Goal: Task Accomplishment & Management: Manage account settings

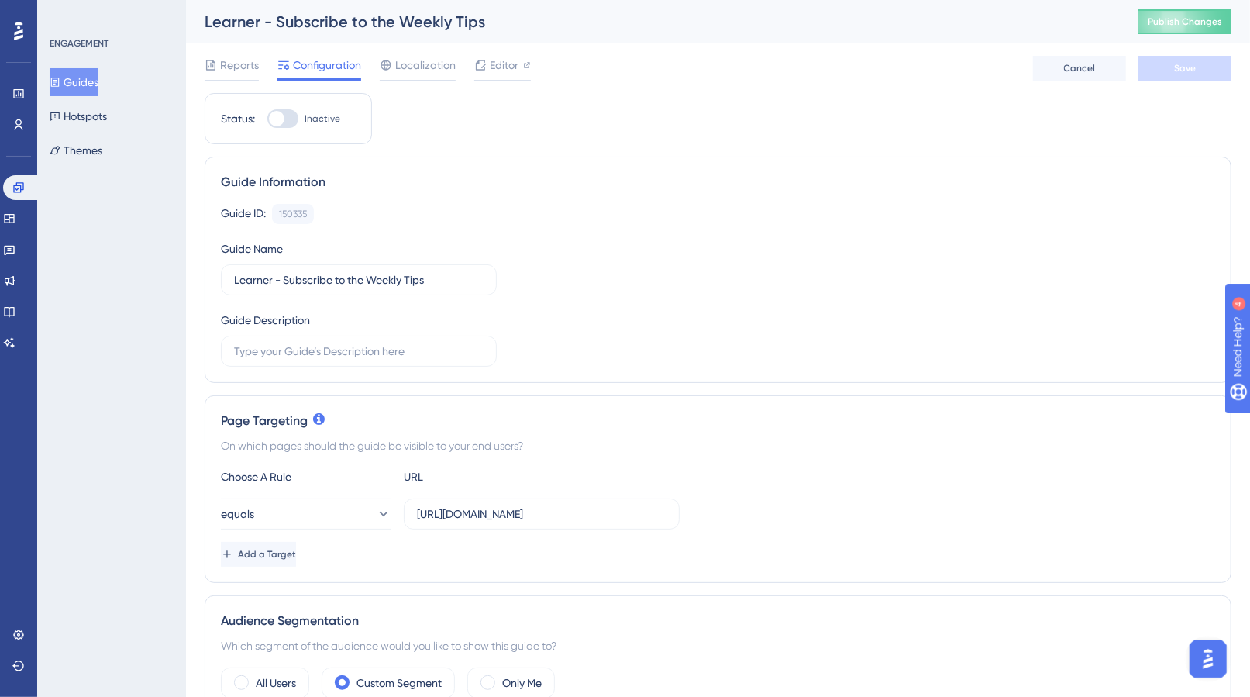
click at [291, 121] on div at bounding box center [282, 118] width 31 height 19
click at [267, 119] on input "Inactive" at bounding box center [267, 119] width 1 height 1
checkbox input "true"
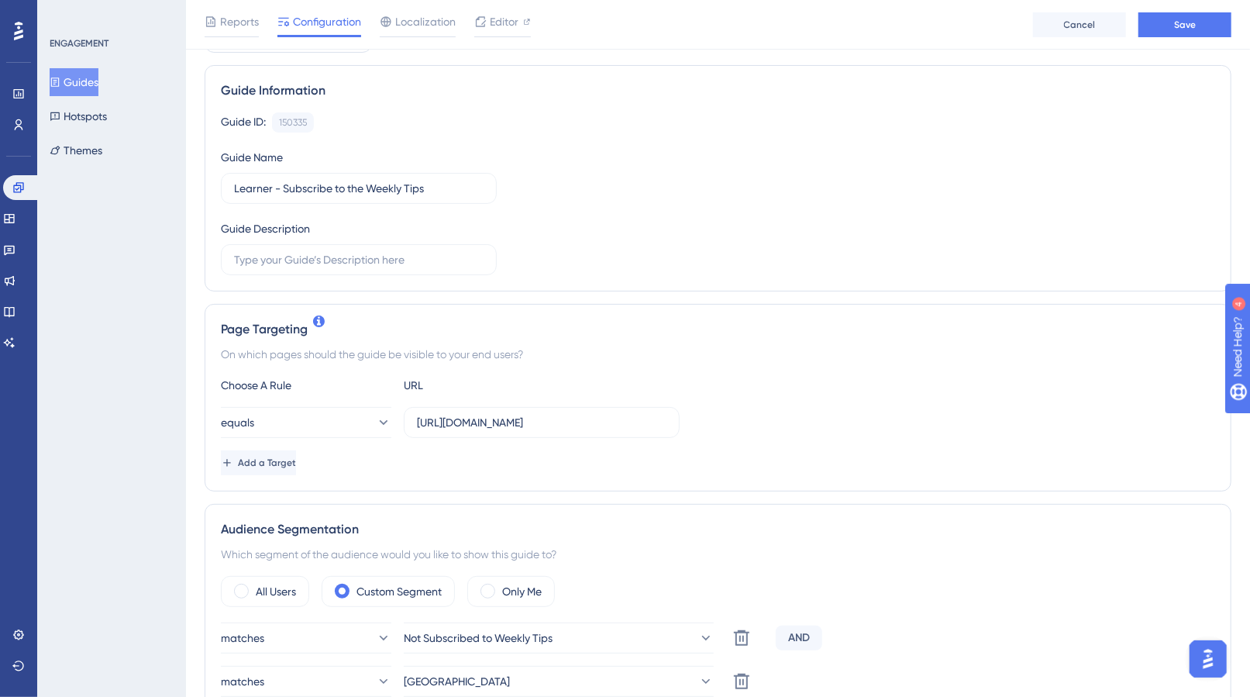
scroll to position [101, 0]
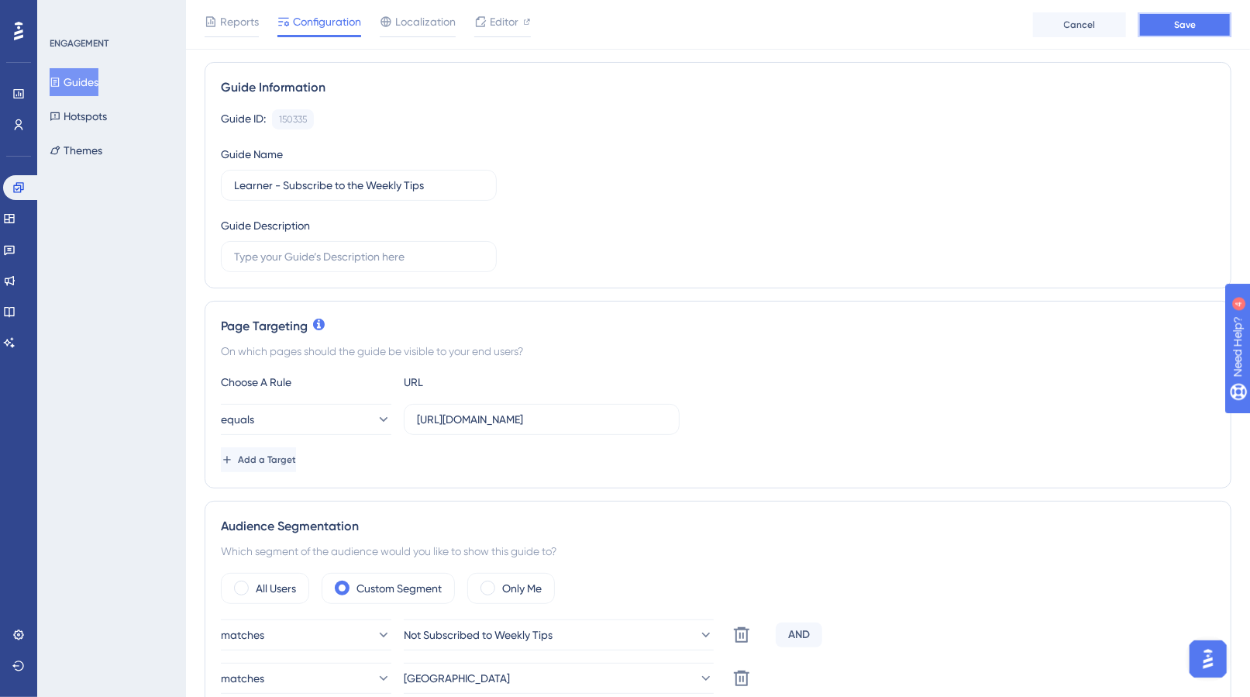
click at [1189, 22] on span "Save" at bounding box center [1185, 25] width 22 height 12
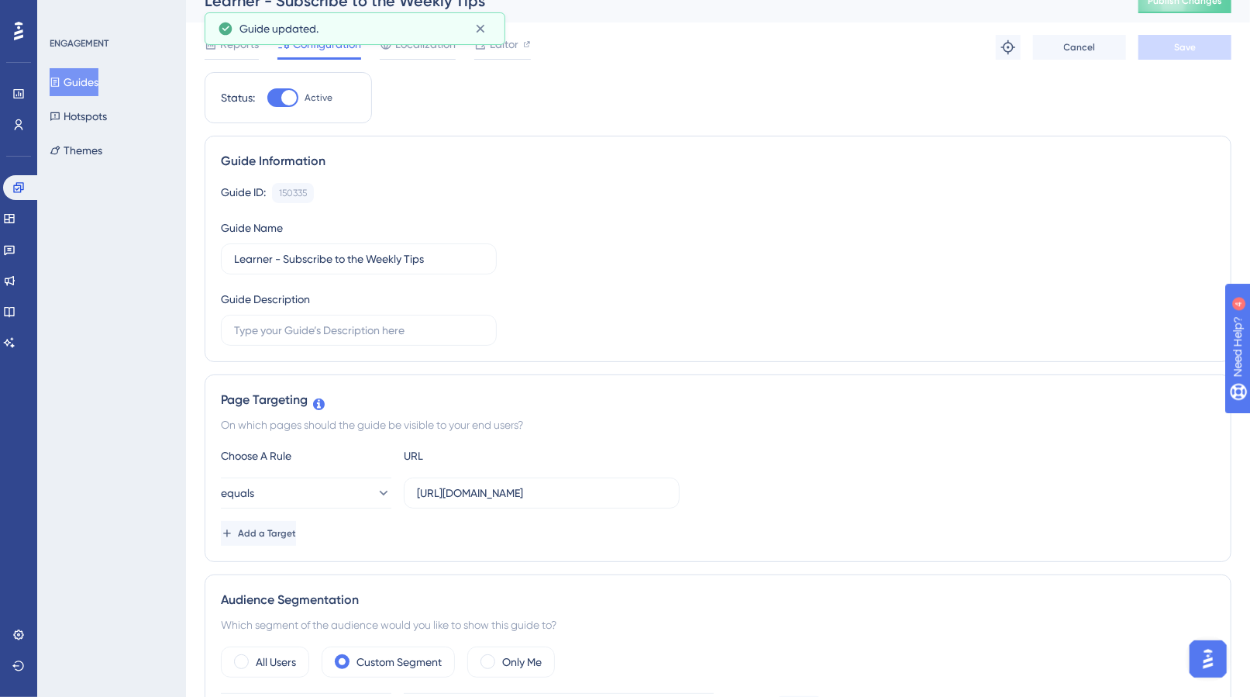
scroll to position [0, 0]
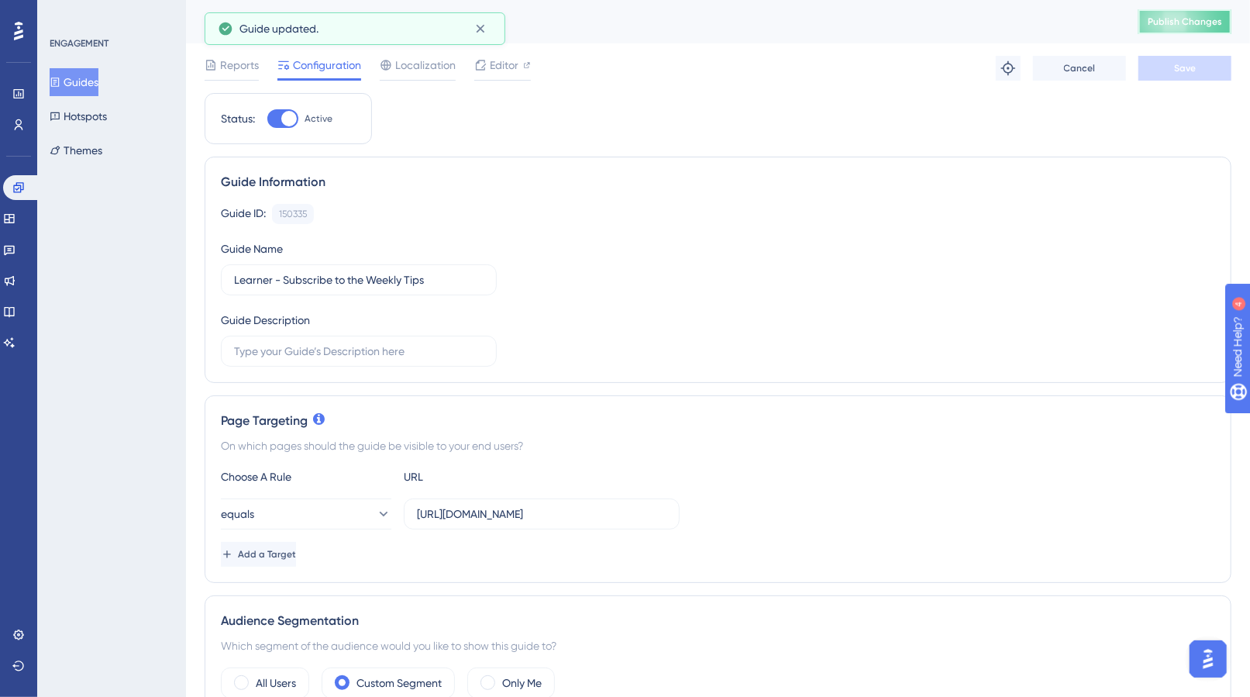
click at [1194, 20] on button "Publish Changes" at bounding box center [1184, 21] width 93 height 25
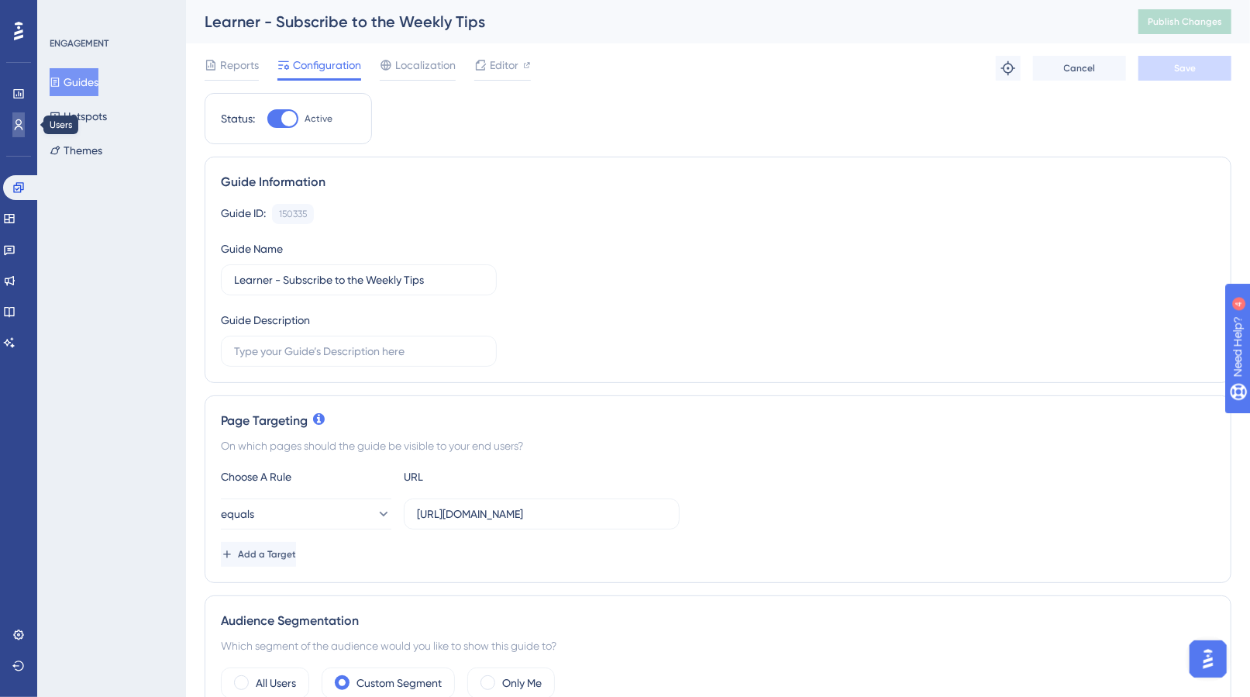
click at [16, 126] on icon at bounding box center [18, 125] width 12 height 12
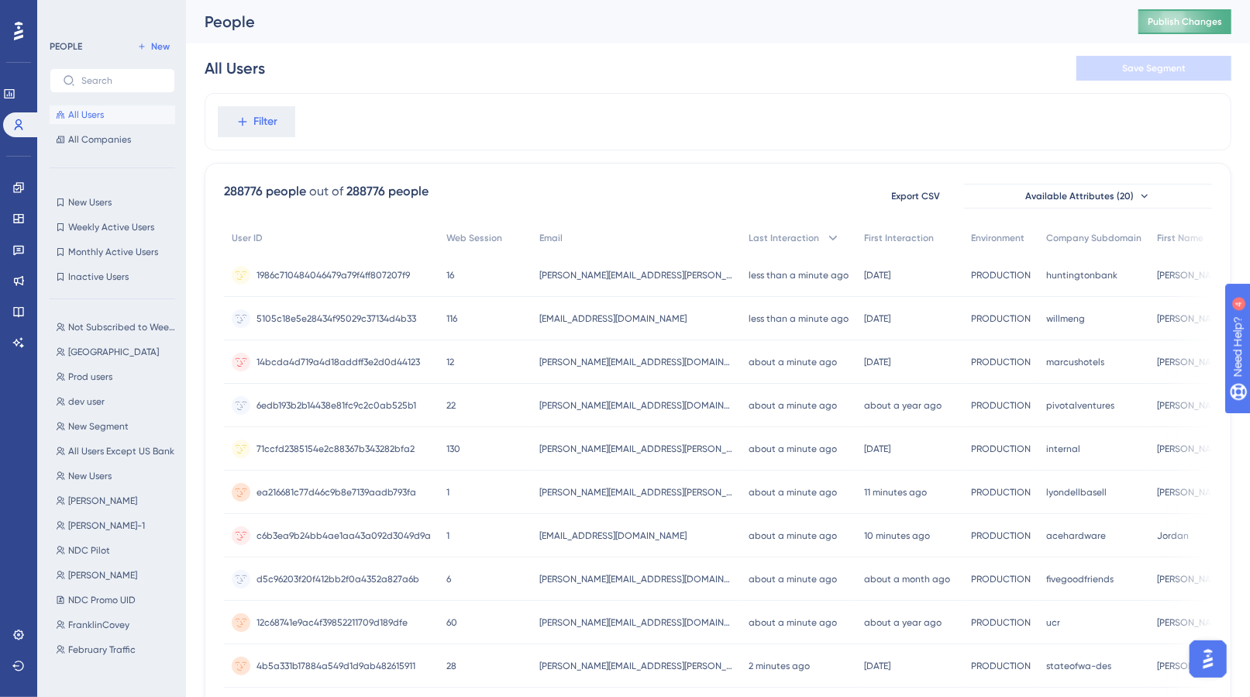
click at [1189, 19] on span "Publish Changes" at bounding box center [1185, 21] width 74 height 12
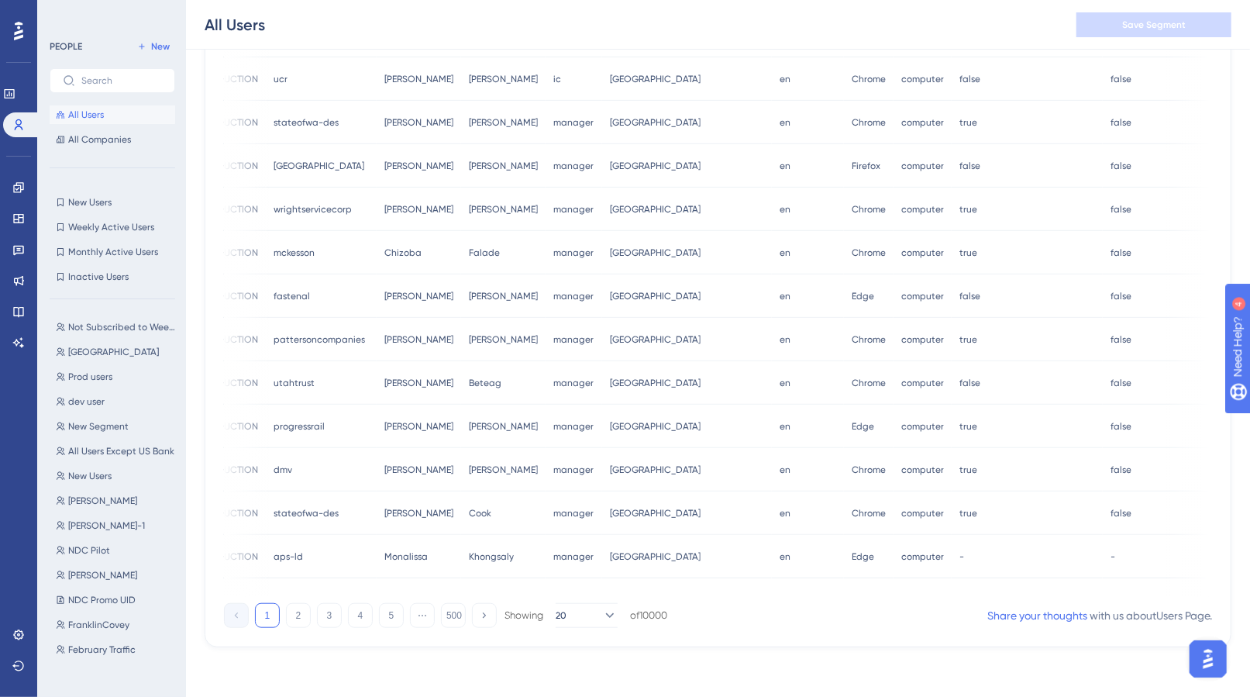
scroll to position [0, 843]
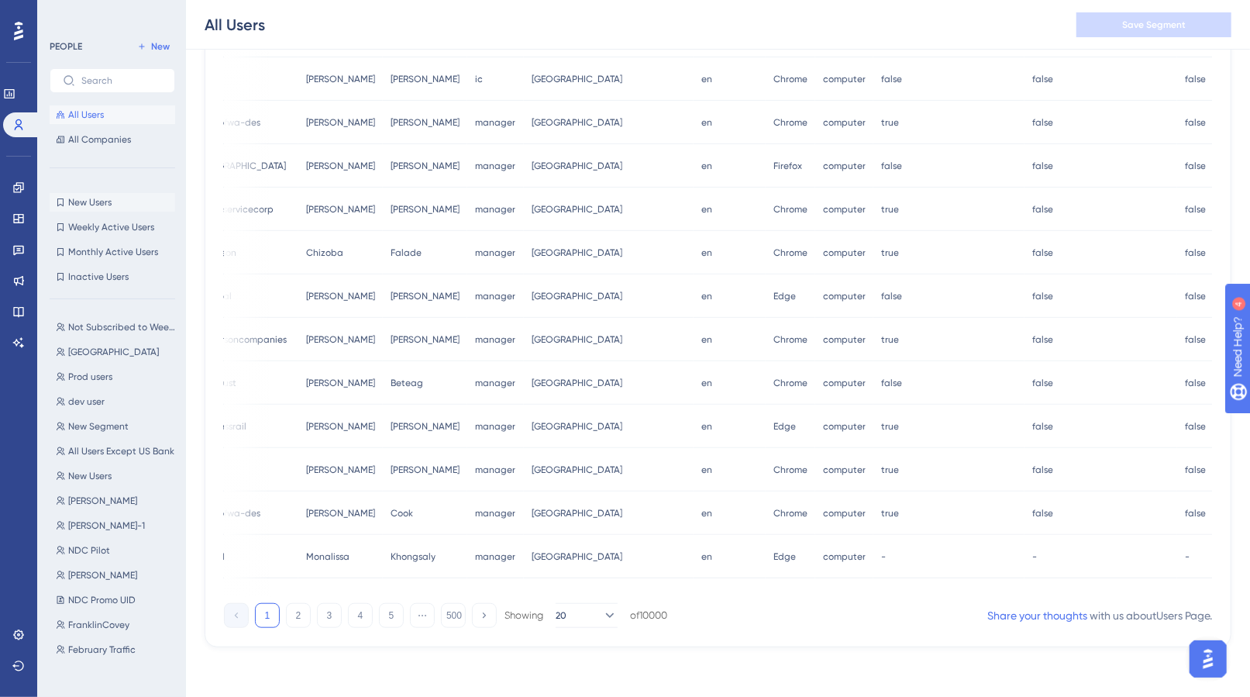
click at [90, 202] on span "New Users" at bounding box center [89, 202] width 43 height 12
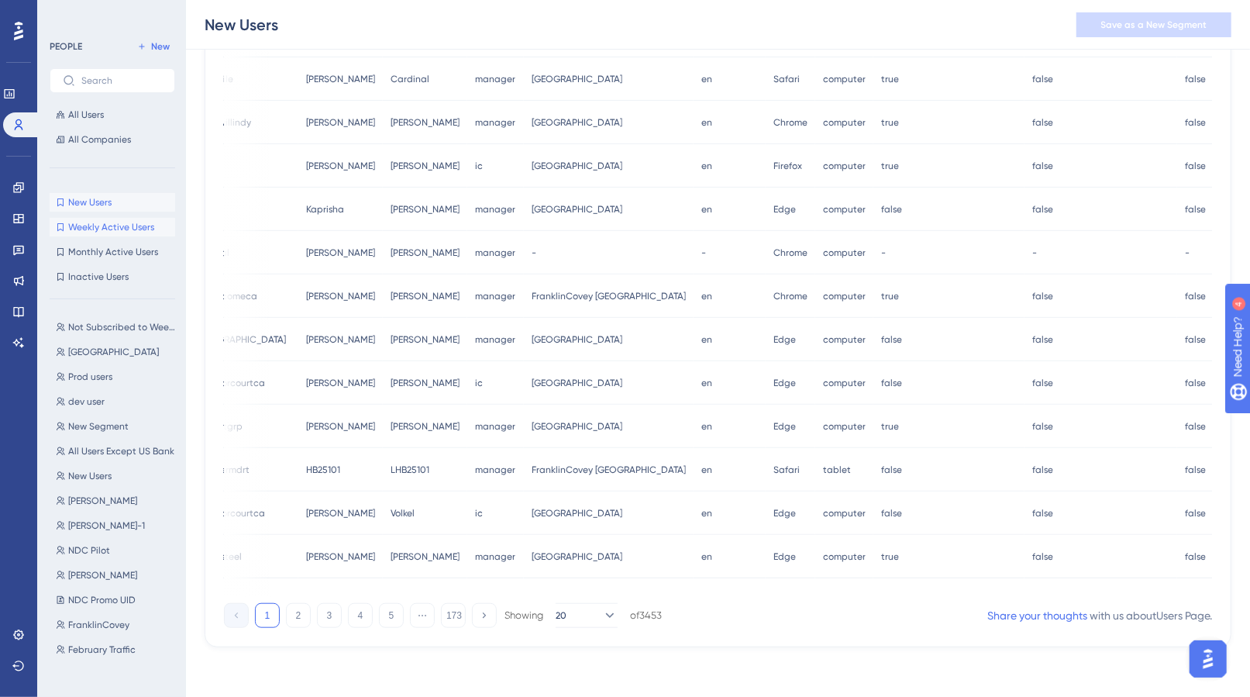
click at [93, 225] on span "Weekly Active Users" at bounding box center [111, 227] width 86 height 12
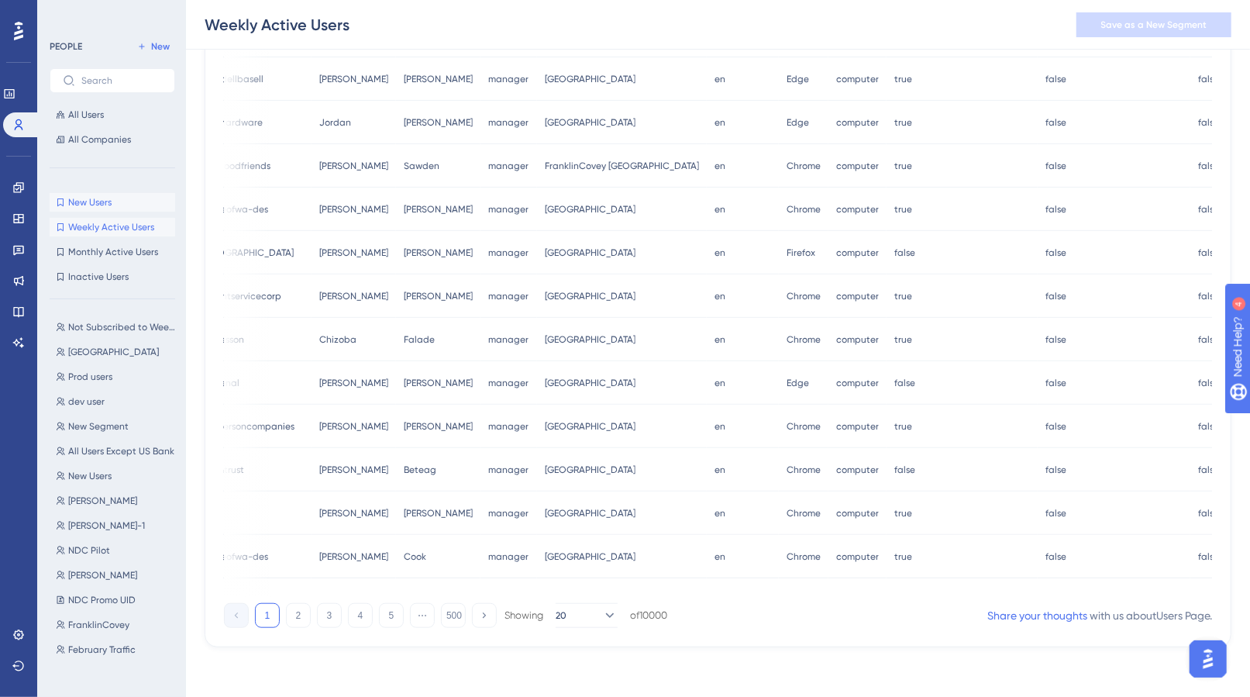
click at [92, 200] on span "New Users" at bounding box center [89, 202] width 43 height 12
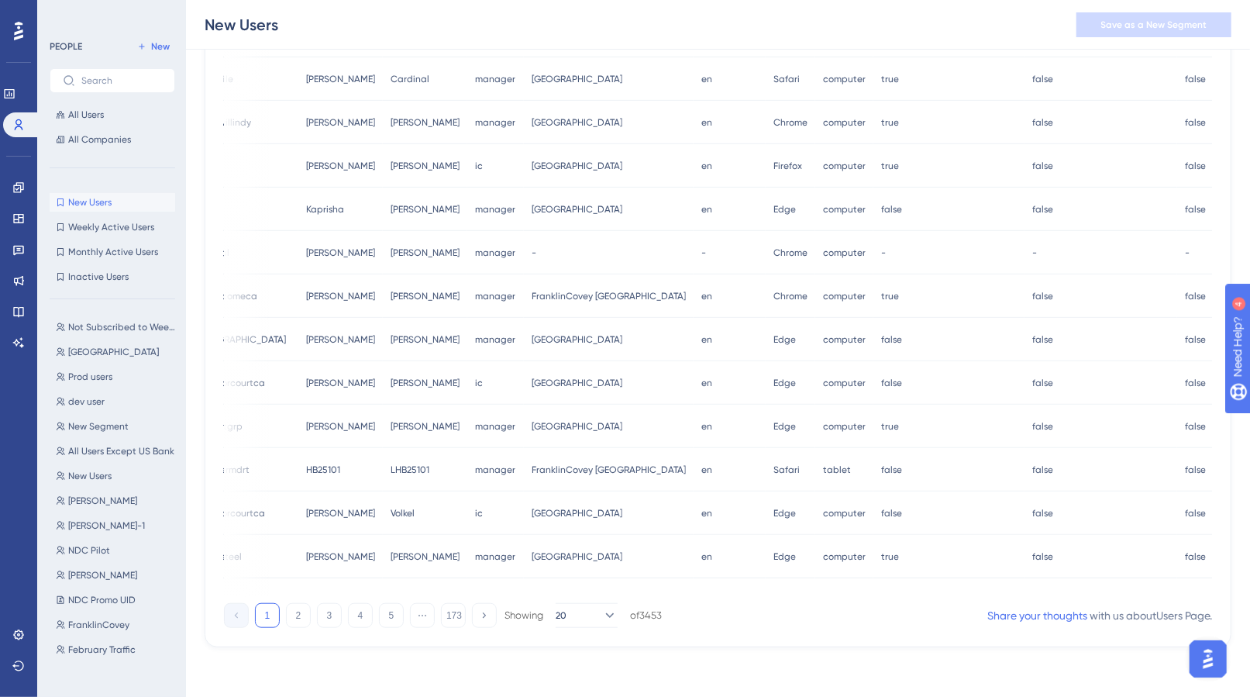
scroll to position [0, 0]
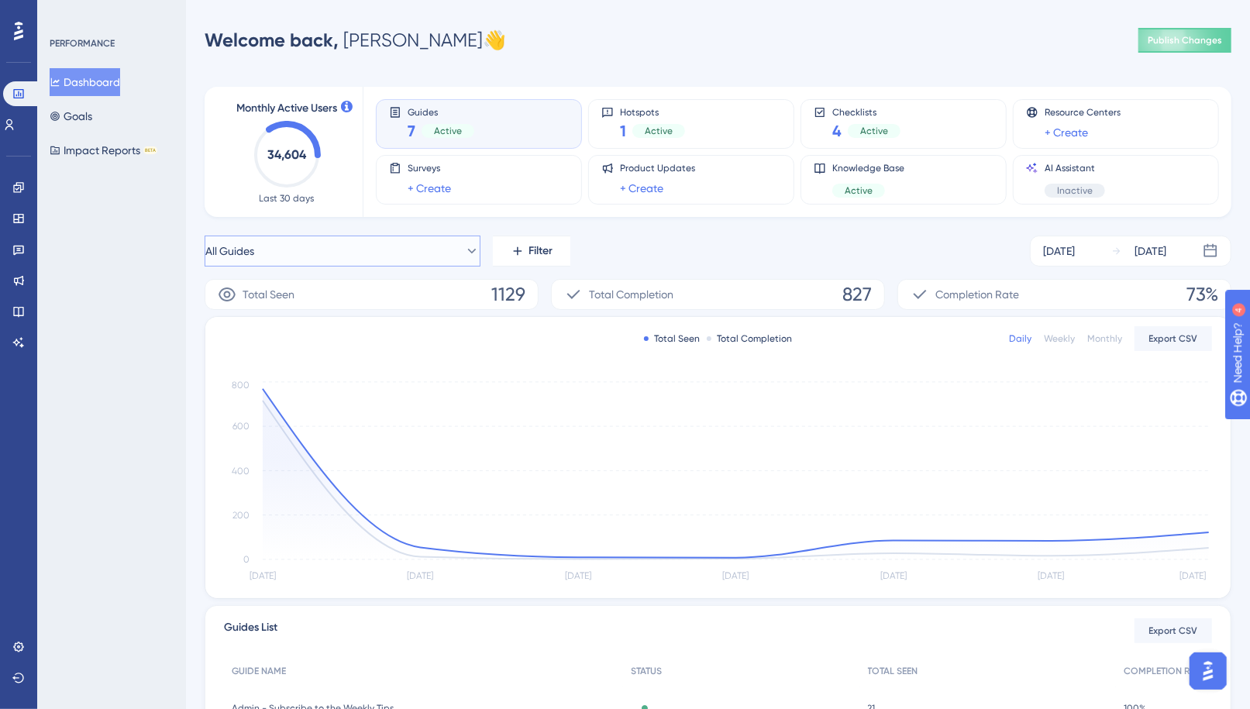
click at [356, 249] on button "All Guides" at bounding box center [343, 251] width 276 height 31
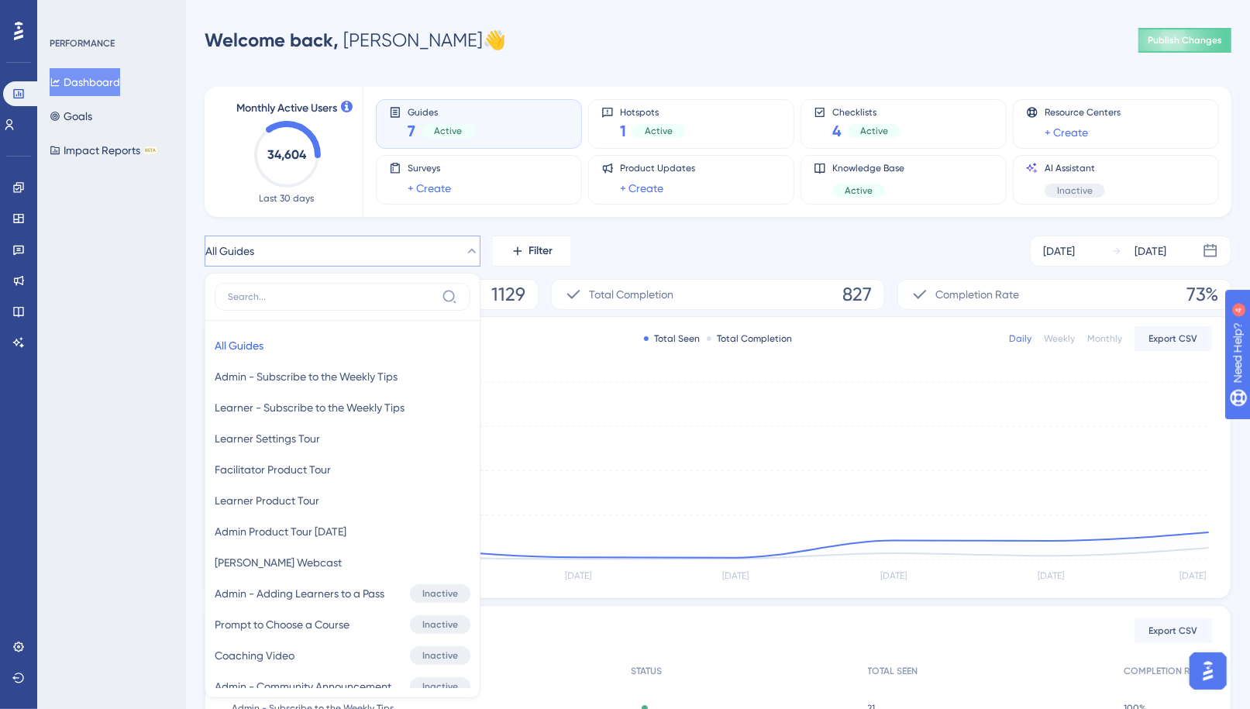
scroll to position [126, 0]
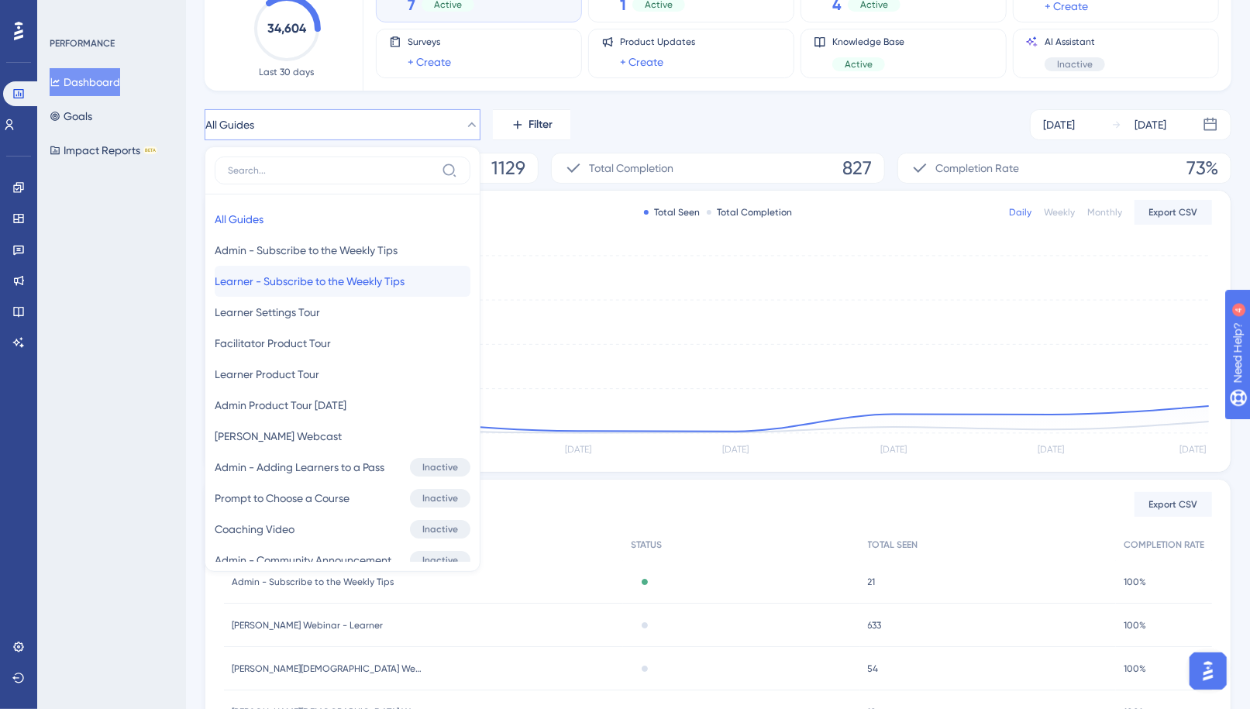
click at [344, 281] on span "Learner - Subscribe to the Weekly Tips" at bounding box center [310, 281] width 190 height 19
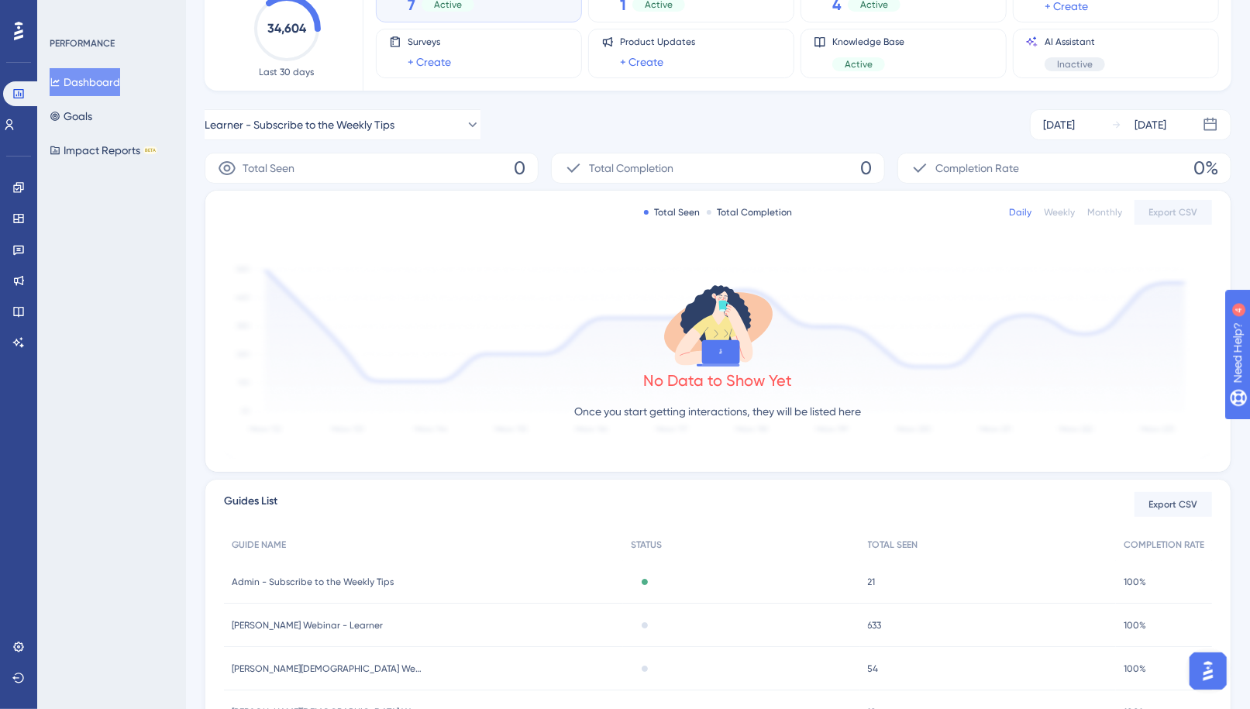
click at [396, 169] on div "Total Seen 0" at bounding box center [372, 168] width 334 height 31
click at [429, 127] on button "Learner - Subscribe to the Weekly Tips" at bounding box center [343, 124] width 276 height 31
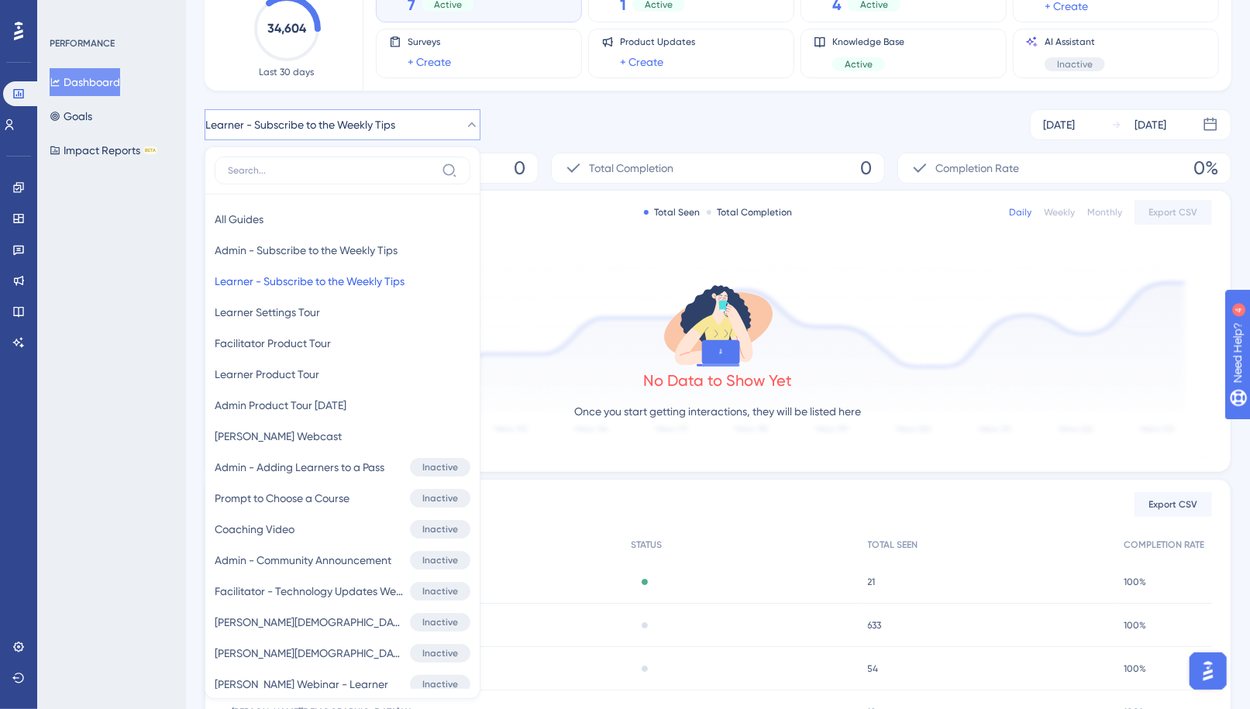
scroll to position [190, 0]
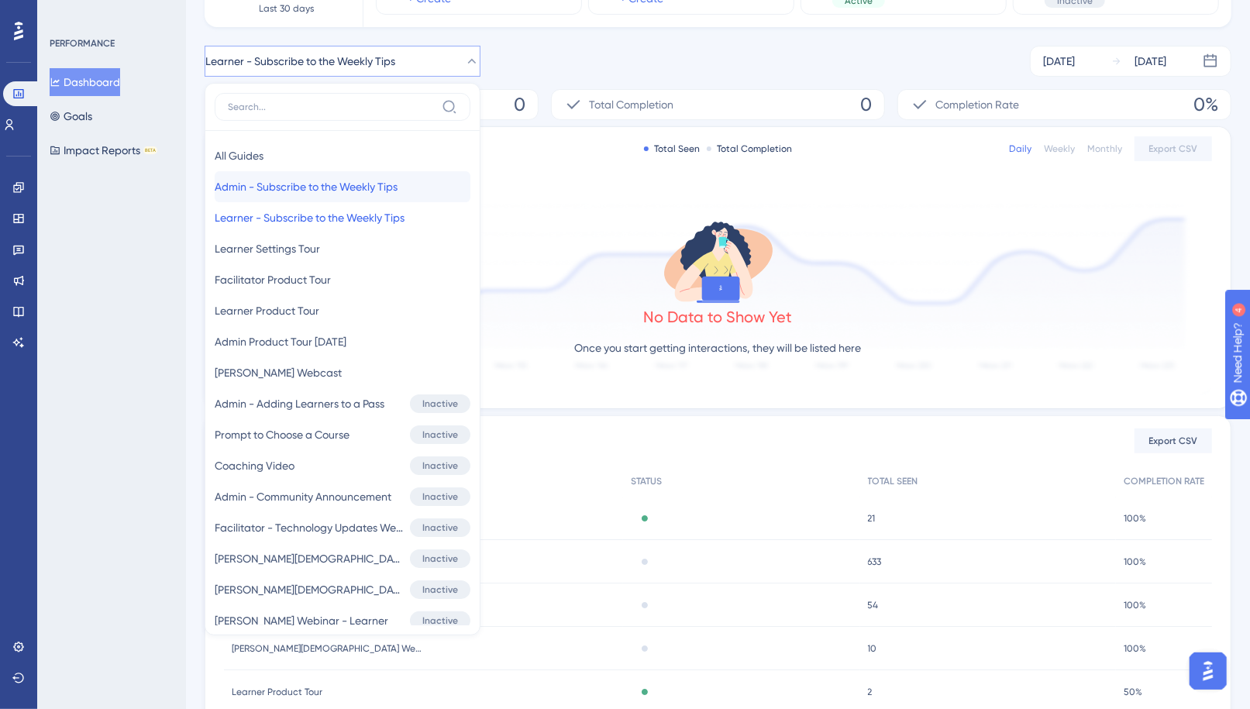
click at [319, 181] on span "Admin - Subscribe to the Weekly Tips" at bounding box center [306, 186] width 183 height 19
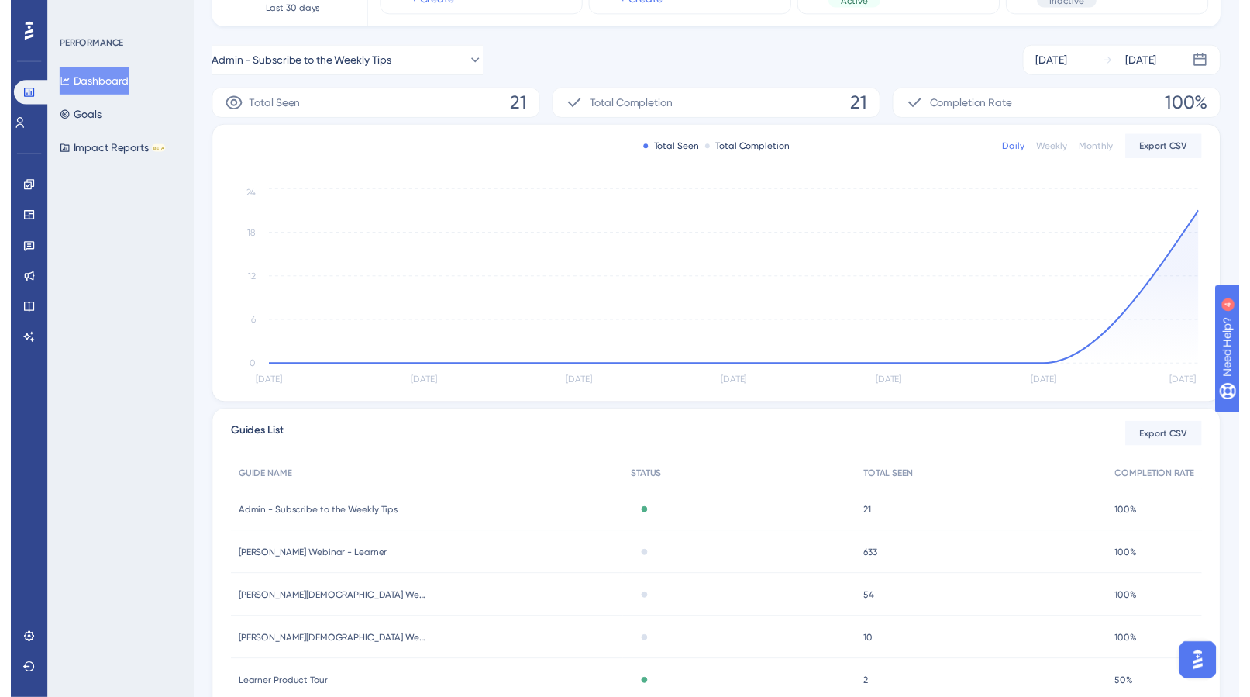
scroll to position [0, 0]
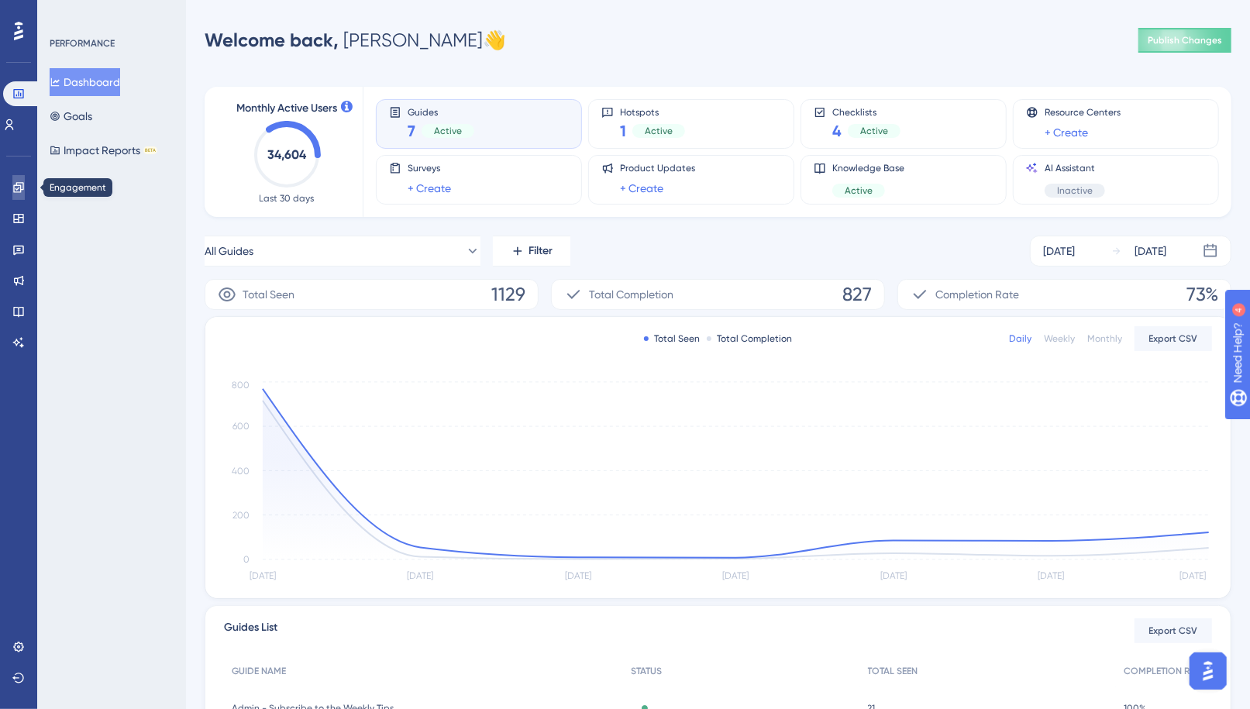
click at [19, 184] on icon at bounding box center [18, 187] width 10 height 10
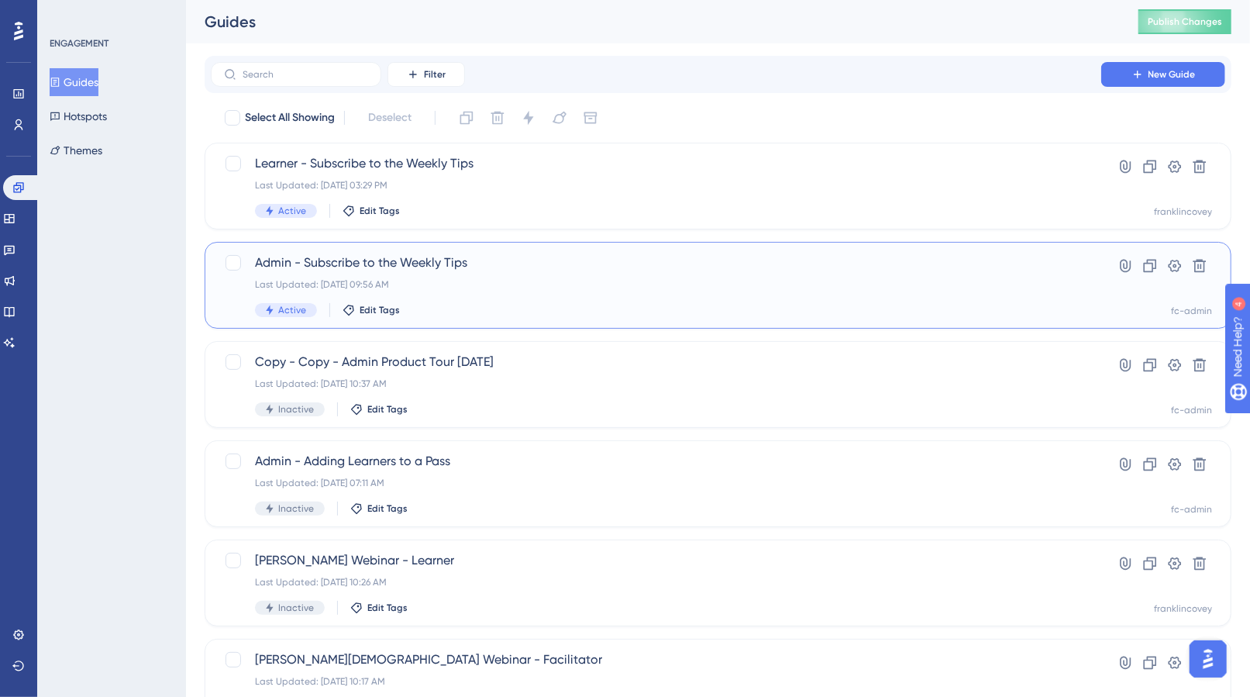
click at [326, 264] on span "Admin - Subscribe to the Weekly Tips" at bounding box center [656, 262] width 802 height 19
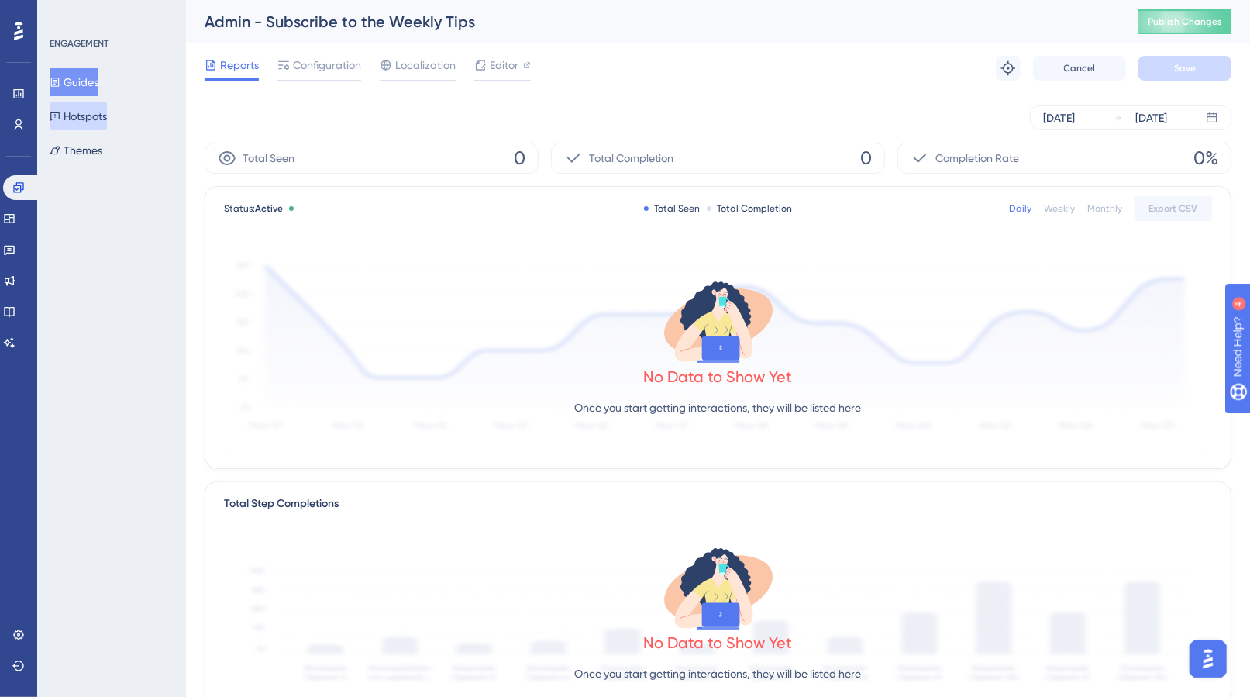
click at [88, 115] on button "Hotspots" at bounding box center [78, 116] width 57 height 28
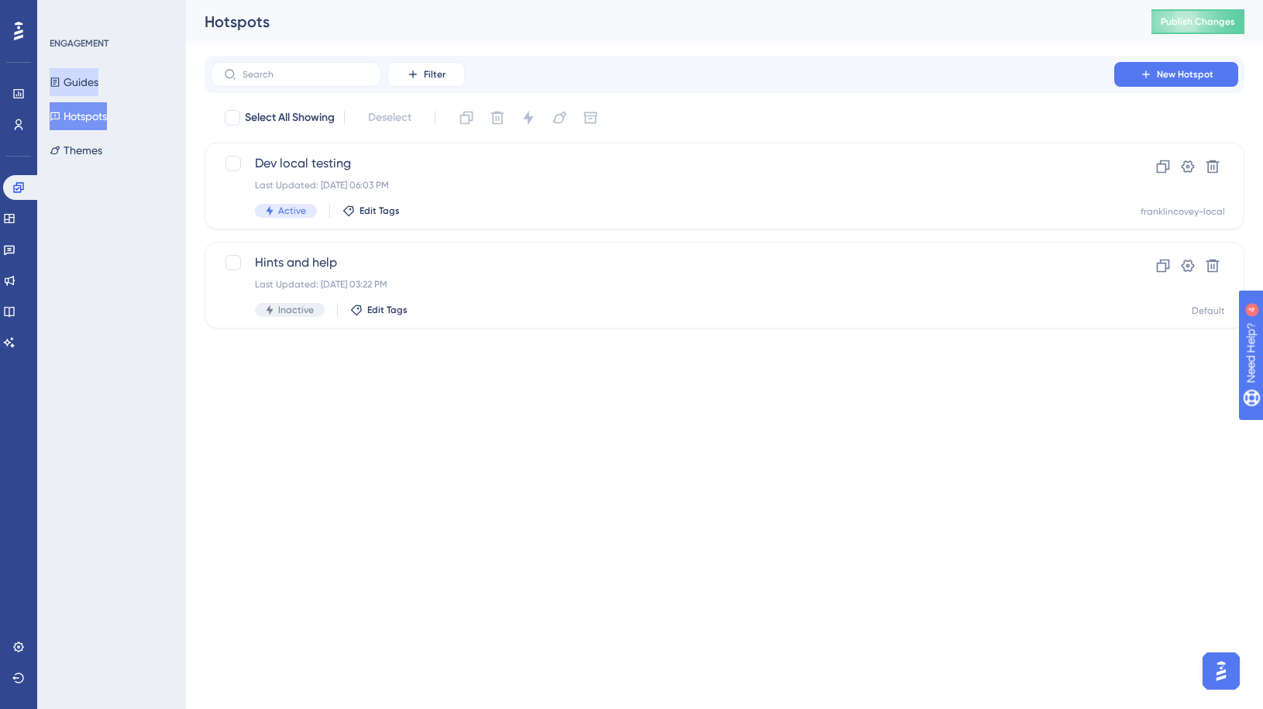
click at [81, 74] on button "Guides" at bounding box center [74, 82] width 49 height 28
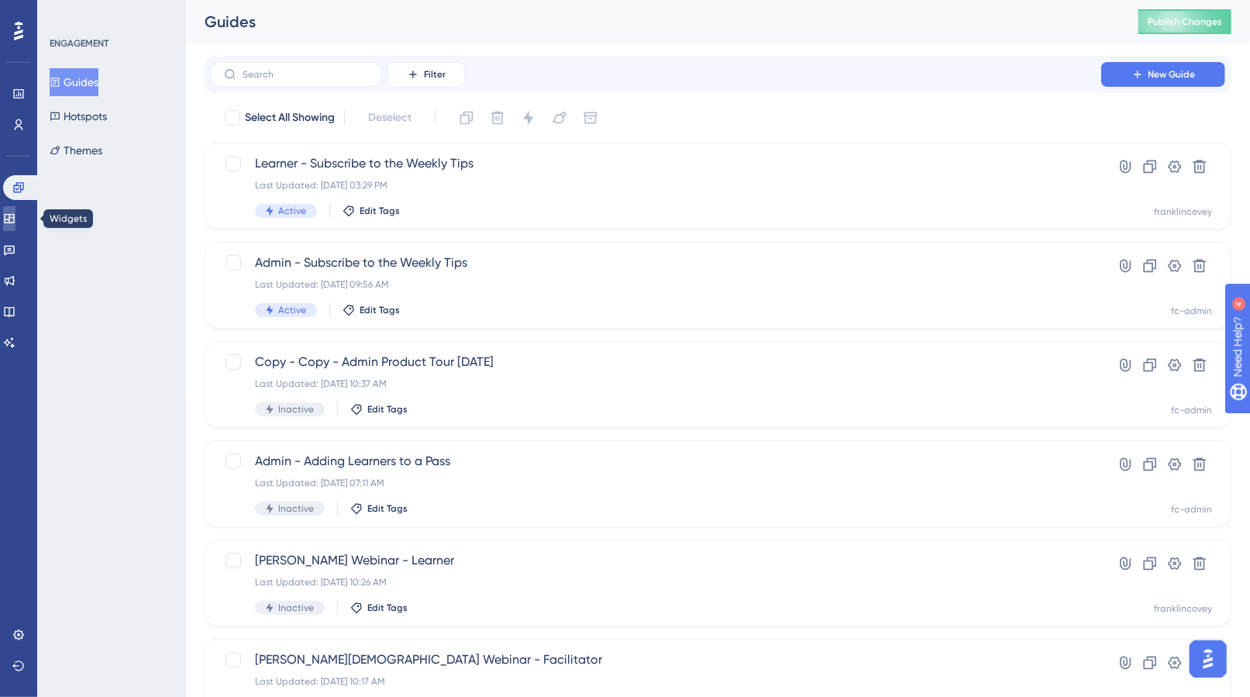
click at [14, 221] on icon at bounding box center [9, 218] width 10 height 9
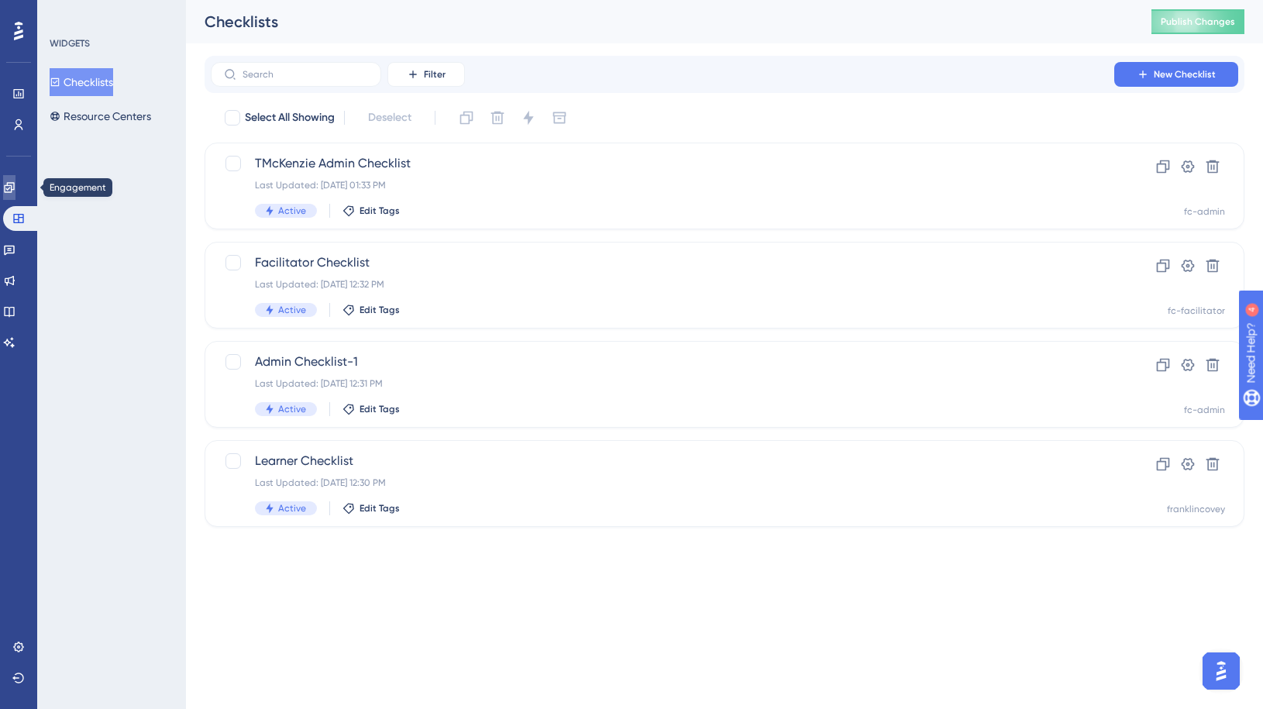
click at [15, 191] on icon at bounding box center [9, 187] width 12 height 12
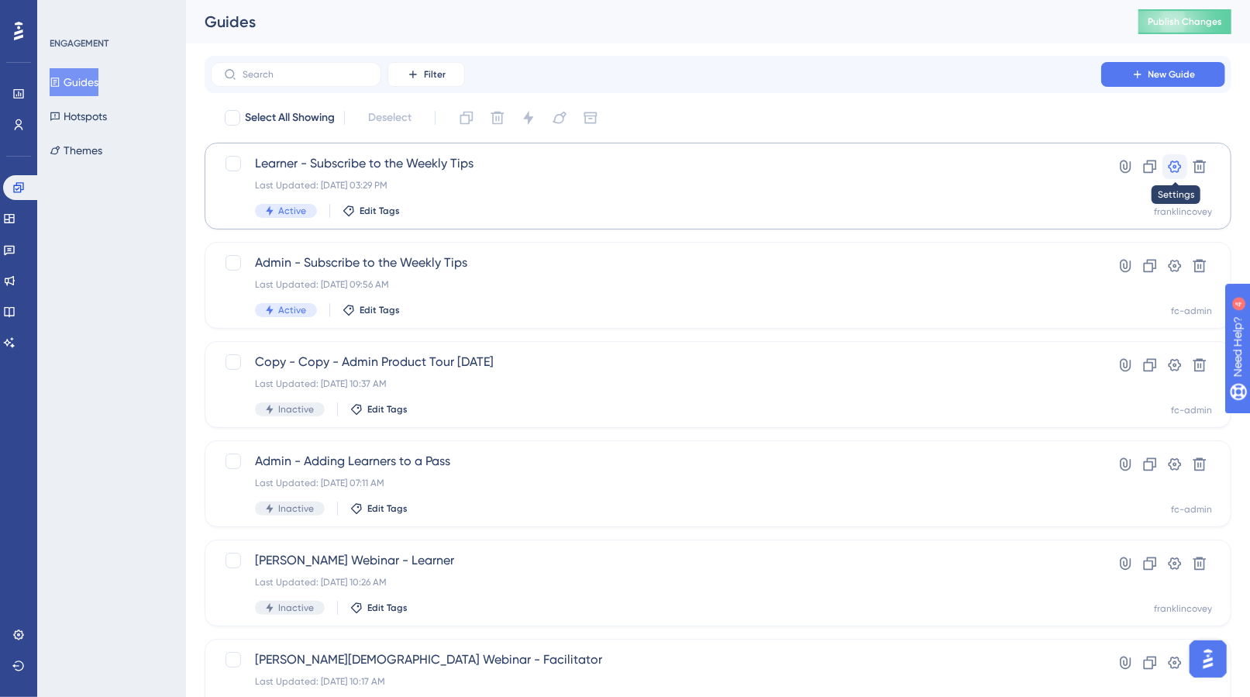
click at [1179, 167] on icon at bounding box center [1174, 166] width 15 height 15
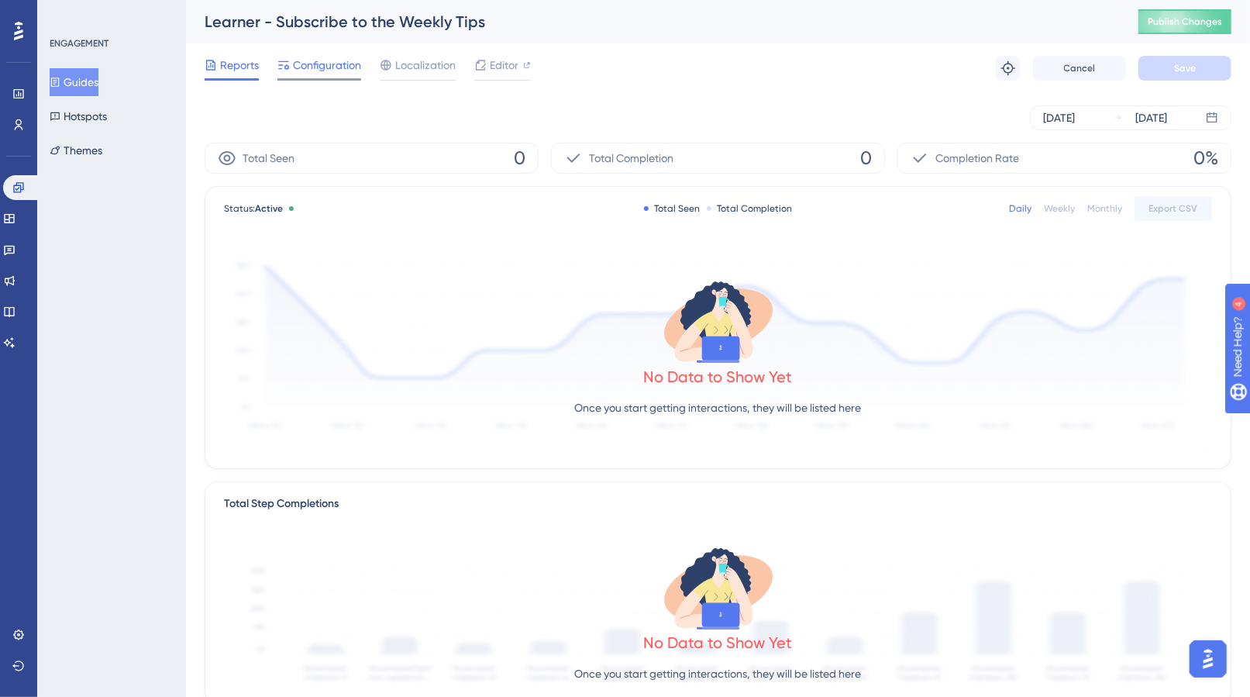
click at [306, 63] on span "Configuration" at bounding box center [327, 65] width 68 height 19
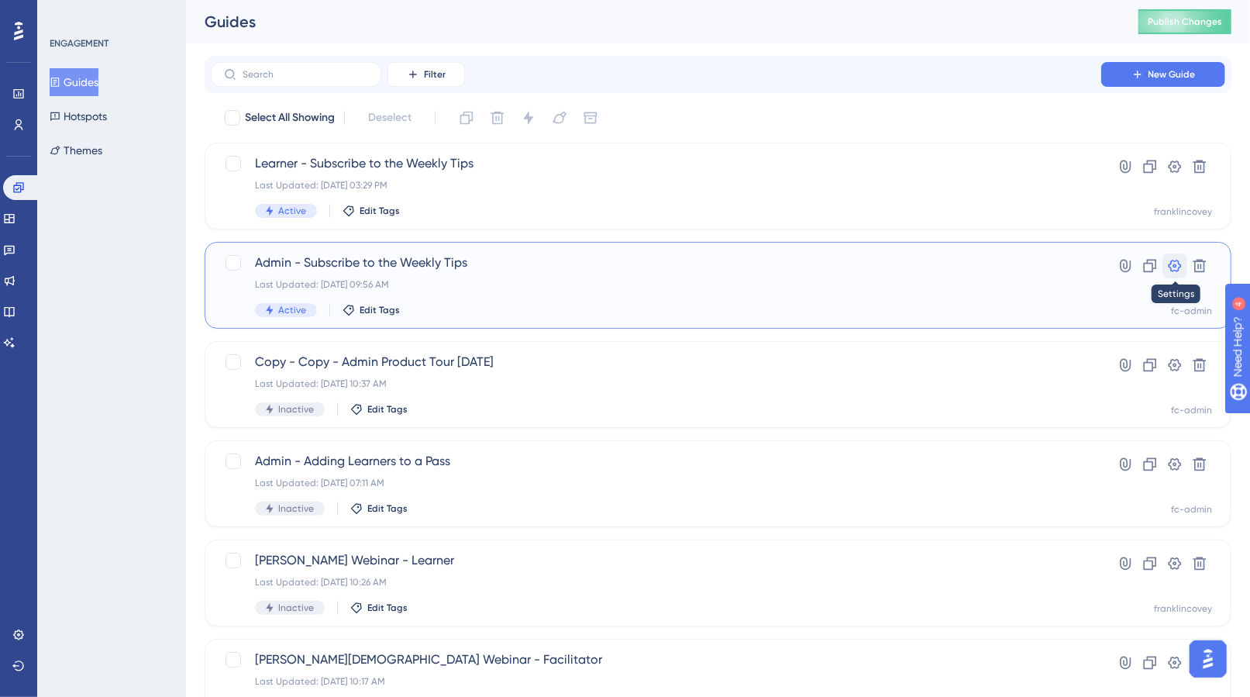
click at [1181, 265] on icon at bounding box center [1175, 266] width 13 height 12
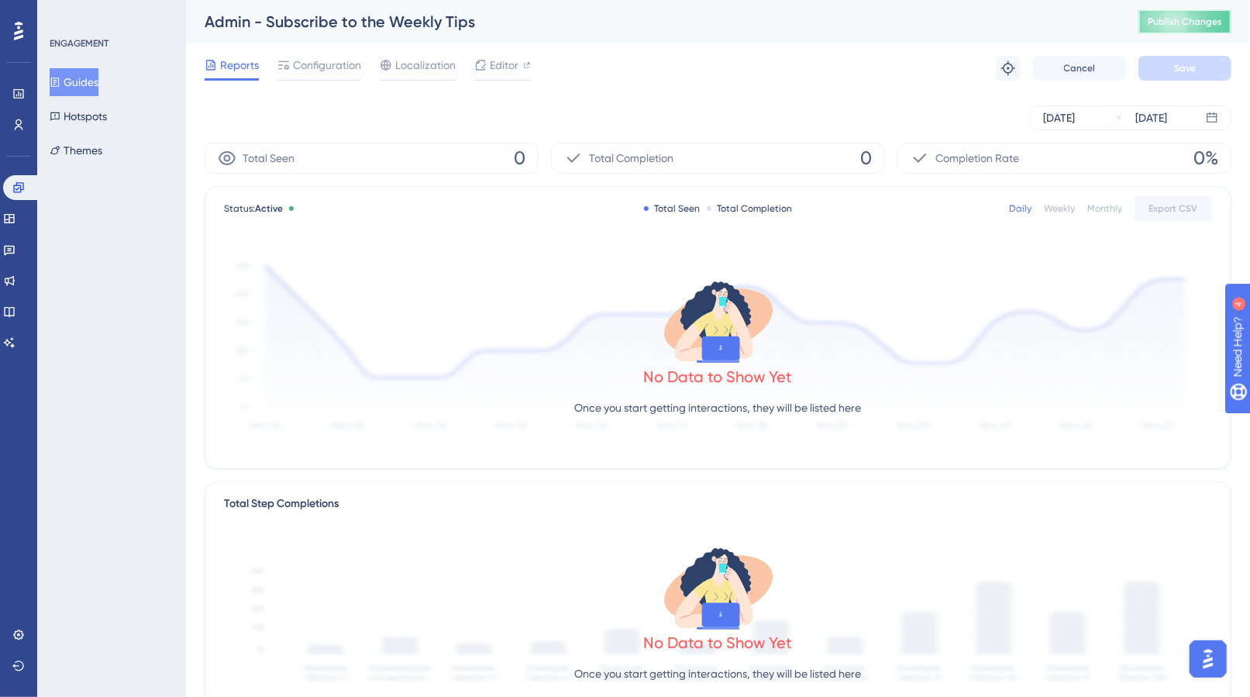
click at [1186, 22] on span "Publish Changes" at bounding box center [1185, 21] width 74 height 12
click at [325, 66] on span "Configuration" at bounding box center [327, 65] width 68 height 19
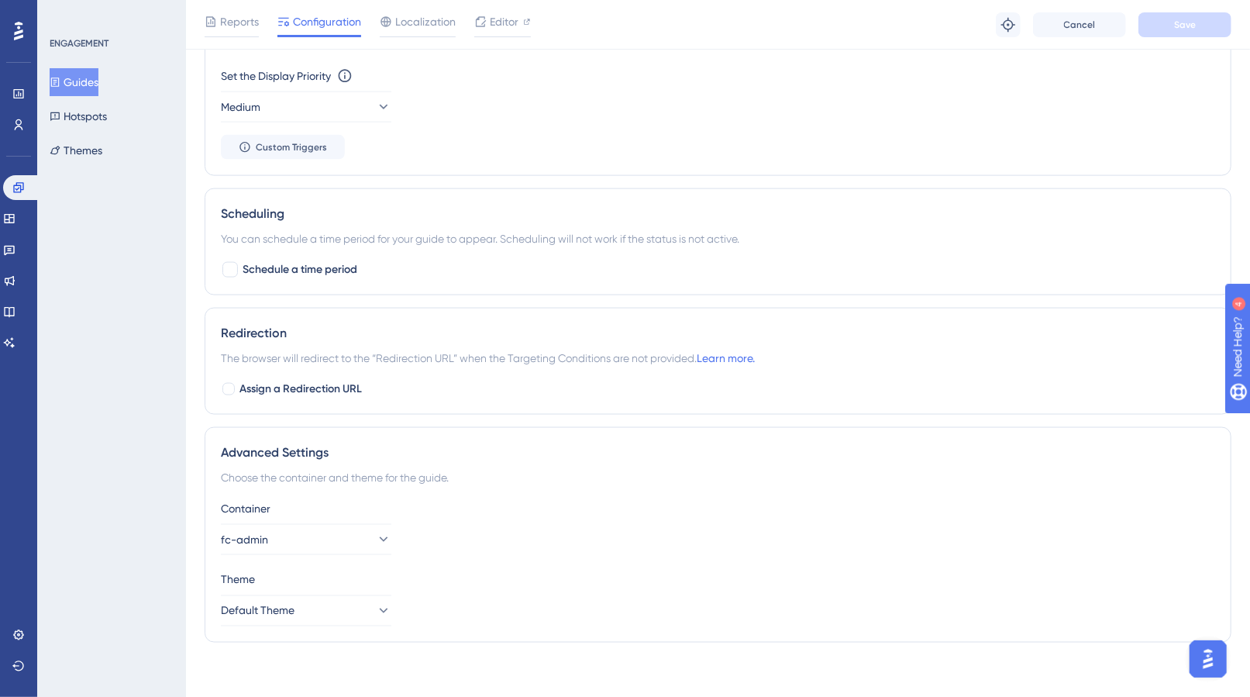
scroll to position [1293, 0]
click at [81, 77] on button "Guides" at bounding box center [74, 82] width 49 height 28
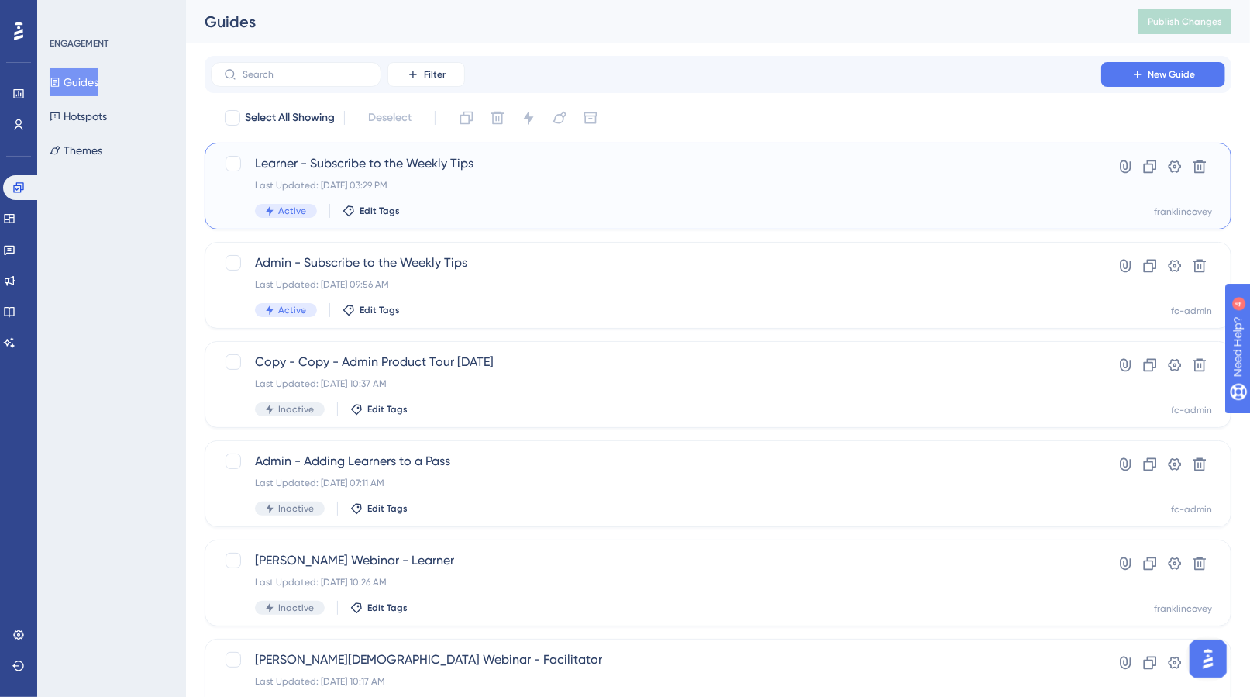
click at [404, 163] on span "Learner - Subscribe to the Weekly Tips" at bounding box center [656, 163] width 802 height 19
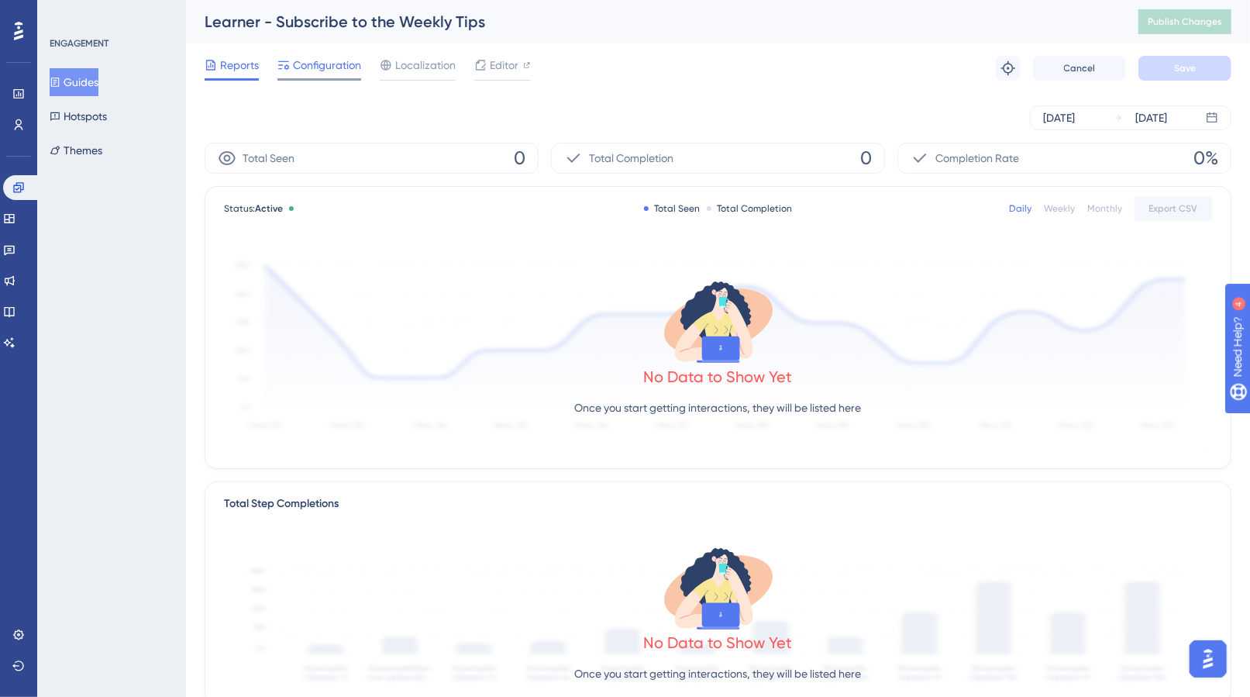
click at [322, 66] on span "Configuration" at bounding box center [327, 65] width 68 height 19
